Goal: Entertainment & Leisure: Consume media (video, audio)

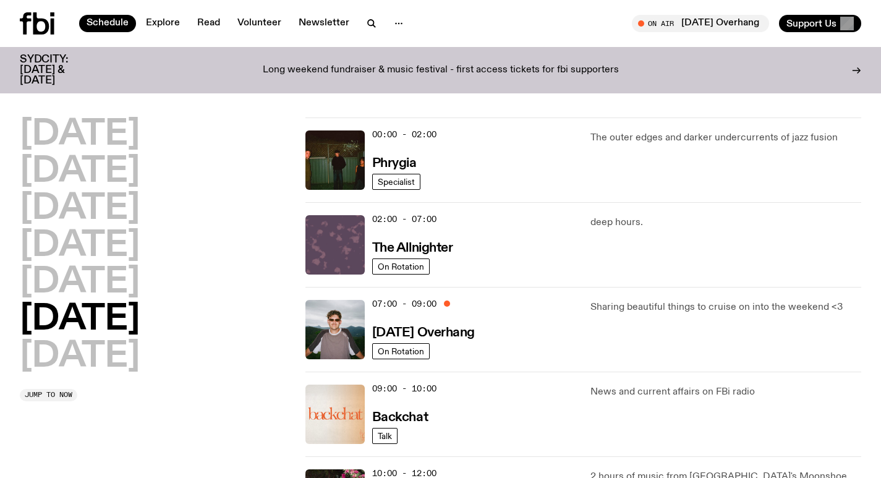
click at [342, 252] on img at bounding box center [334, 244] width 59 height 59
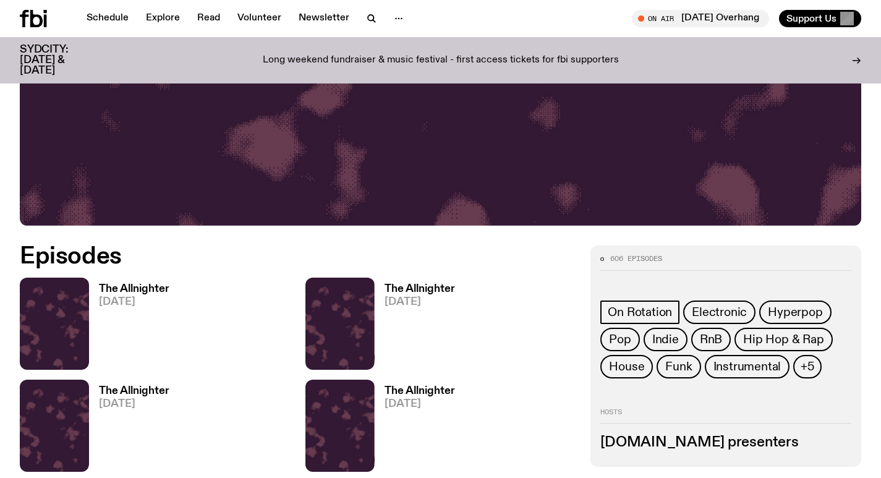
scroll to position [426, 0]
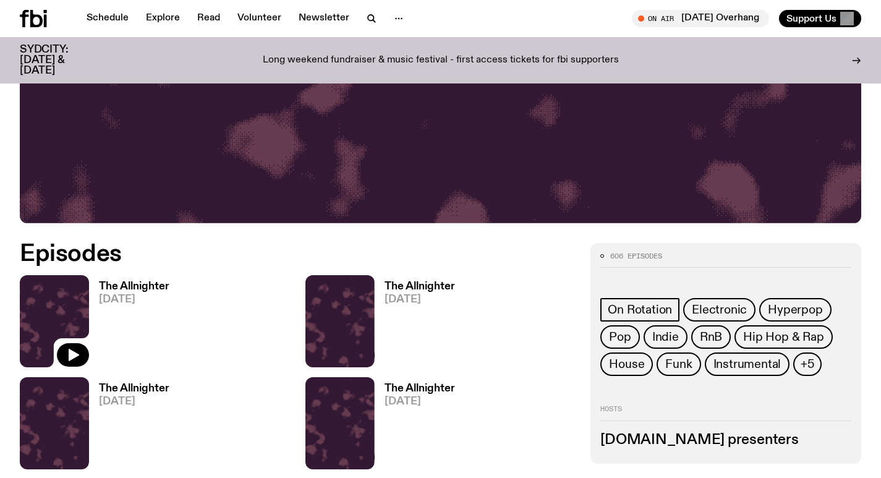
click at [80, 301] on img at bounding box center [54, 321] width 69 height 92
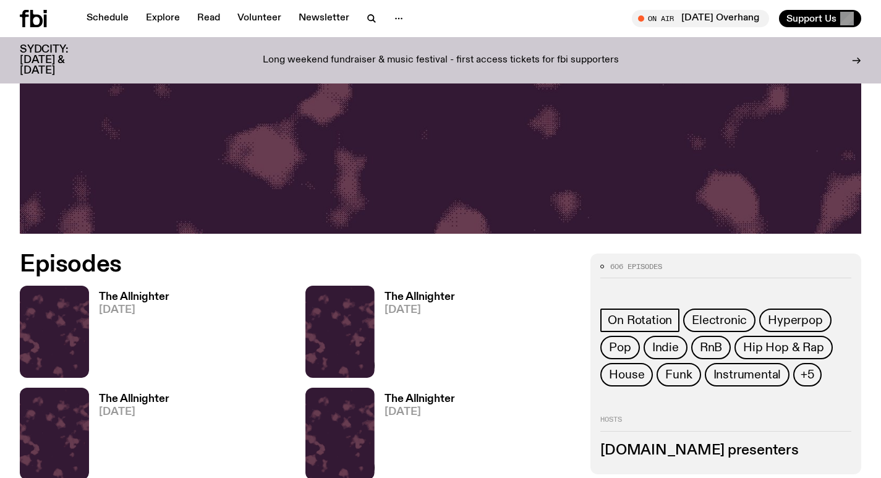
scroll to position [563, 0]
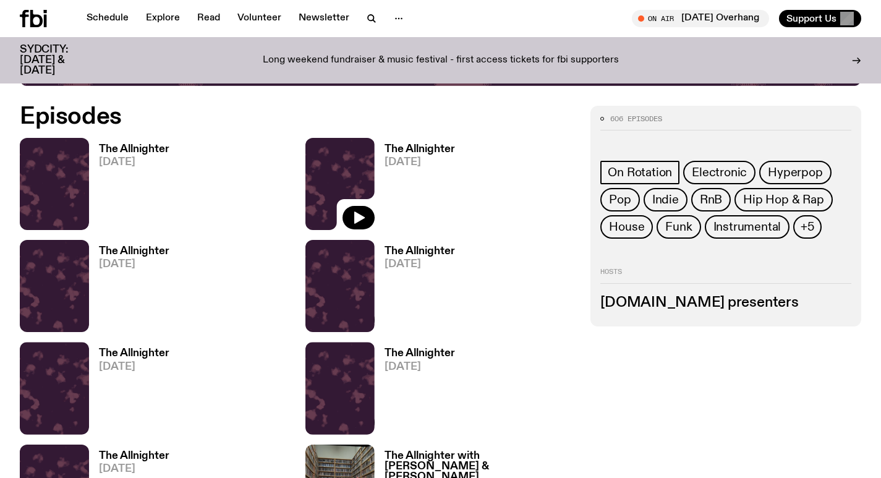
click at [326, 184] on img at bounding box center [339, 184] width 69 height 92
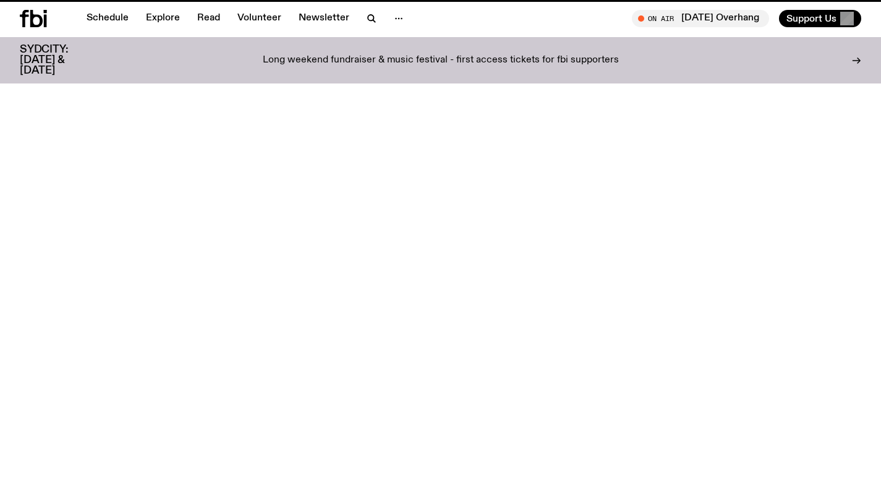
scroll to position [560, 0]
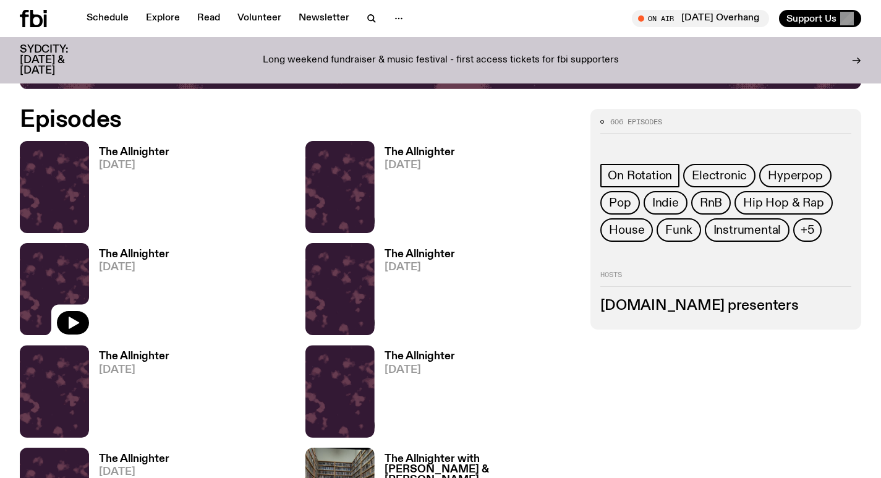
click at [59, 281] on img at bounding box center [54, 289] width 69 height 92
